Goal: Entertainment & Leisure: Consume media (video, audio)

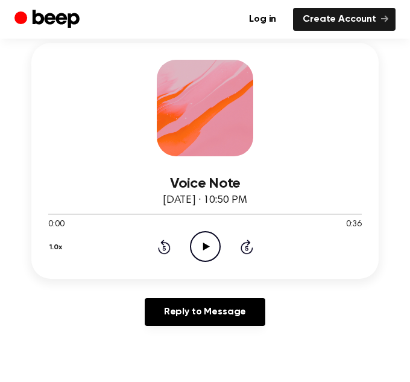
scroll to position [189, 0]
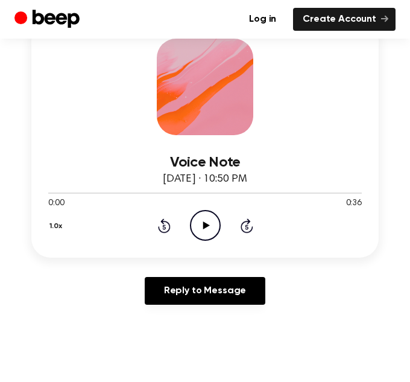
click at [203, 217] on icon "Play Audio" at bounding box center [205, 225] width 31 height 31
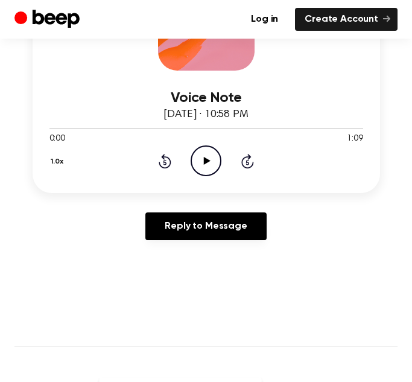
scroll to position [259, 0]
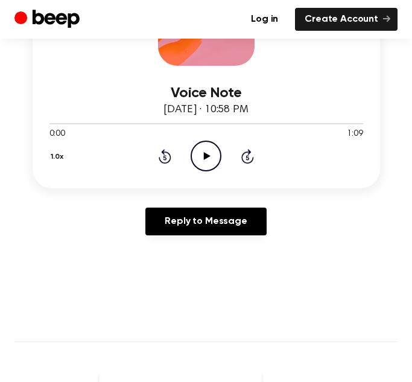
click at [211, 161] on icon "Play Audio" at bounding box center [206, 156] width 31 height 31
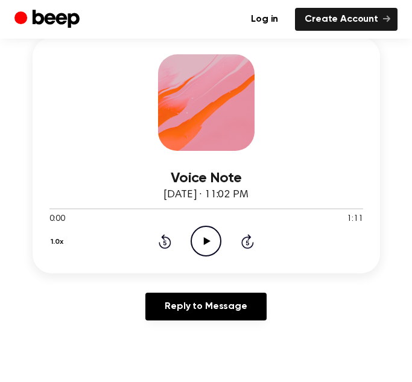
scroll to position [171, 0]
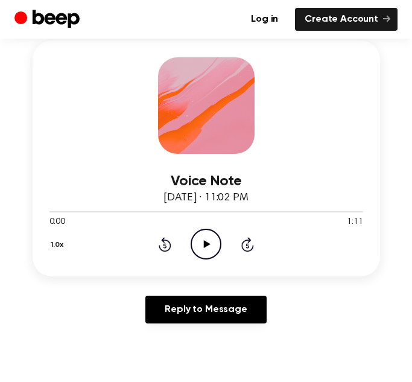
click at [200, 234] on icon "Play Audio" at bounding box center [206, 244] width 31 height 31
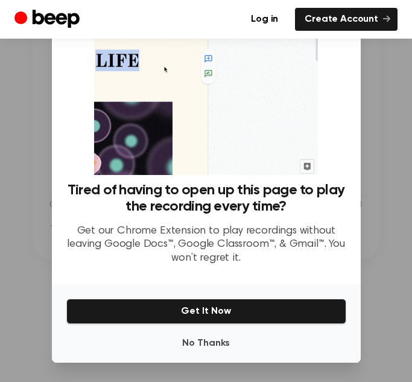
scroll to position [186, 0]
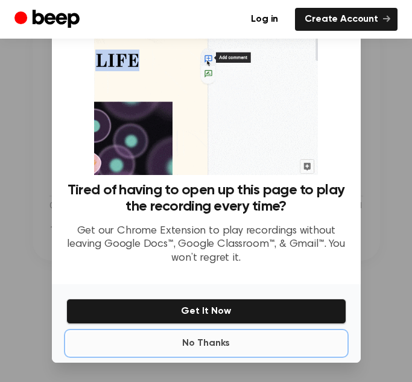
click at [264, 344] on button "No Thanks" at bounding box center [206, 343] width 280 height 24
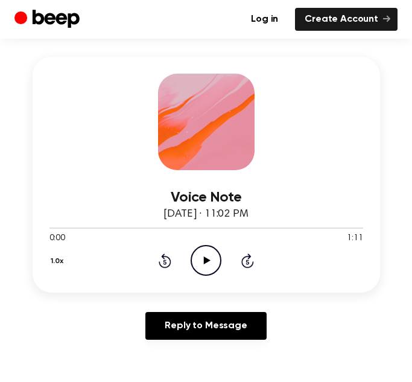
scroll to position [154, 0]
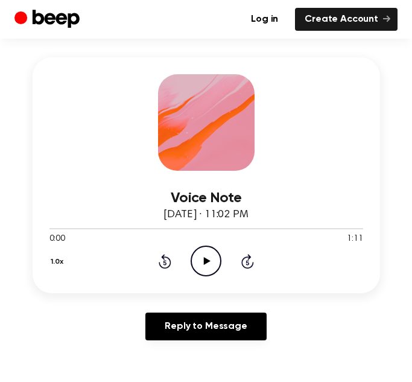
click at [205, 262] on icon at bounding box center [207, 261] width 7 height 8
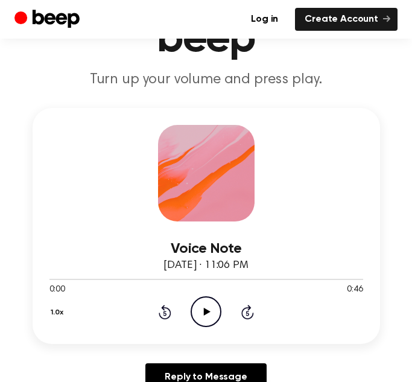
scroll to position [104, 0]
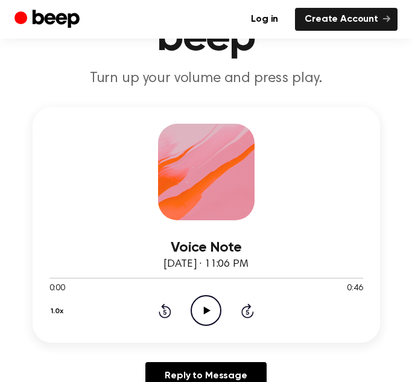
click at [205, 302] on icon "Play Audio" at bounding box center [206, 310] width 31 height 31
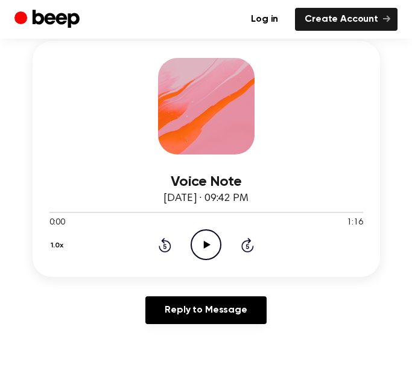
scroll to position [171, 0]
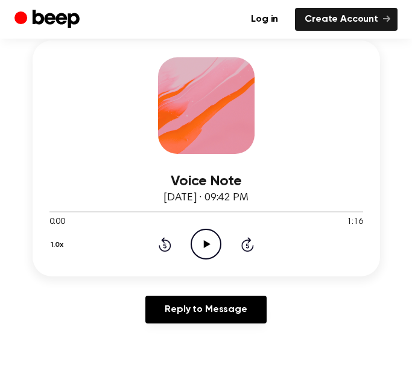
click at [209, 249] on icon "Play Audio" at bounding box center [206, 244] width 31 height 31
drag, startPoint x: 165, startPoint y: 213, endPoint x: 31, endPoint y: 225, distance: 133.9
click at [31, 225] on div "Voice Note August 28, 2023 · 09:42 PM 0:30 1:16 Your browser does not support t…" at bounding box center [205, 186] width 383 height 293
click at [51, 214] on div at bounding box center [206, 211] width 314 height 10
click at [210, 247] on icon "Pause Audio" at bounding box center [206, 244] width 31 height 31
